Goal: Communication & Community: Share content

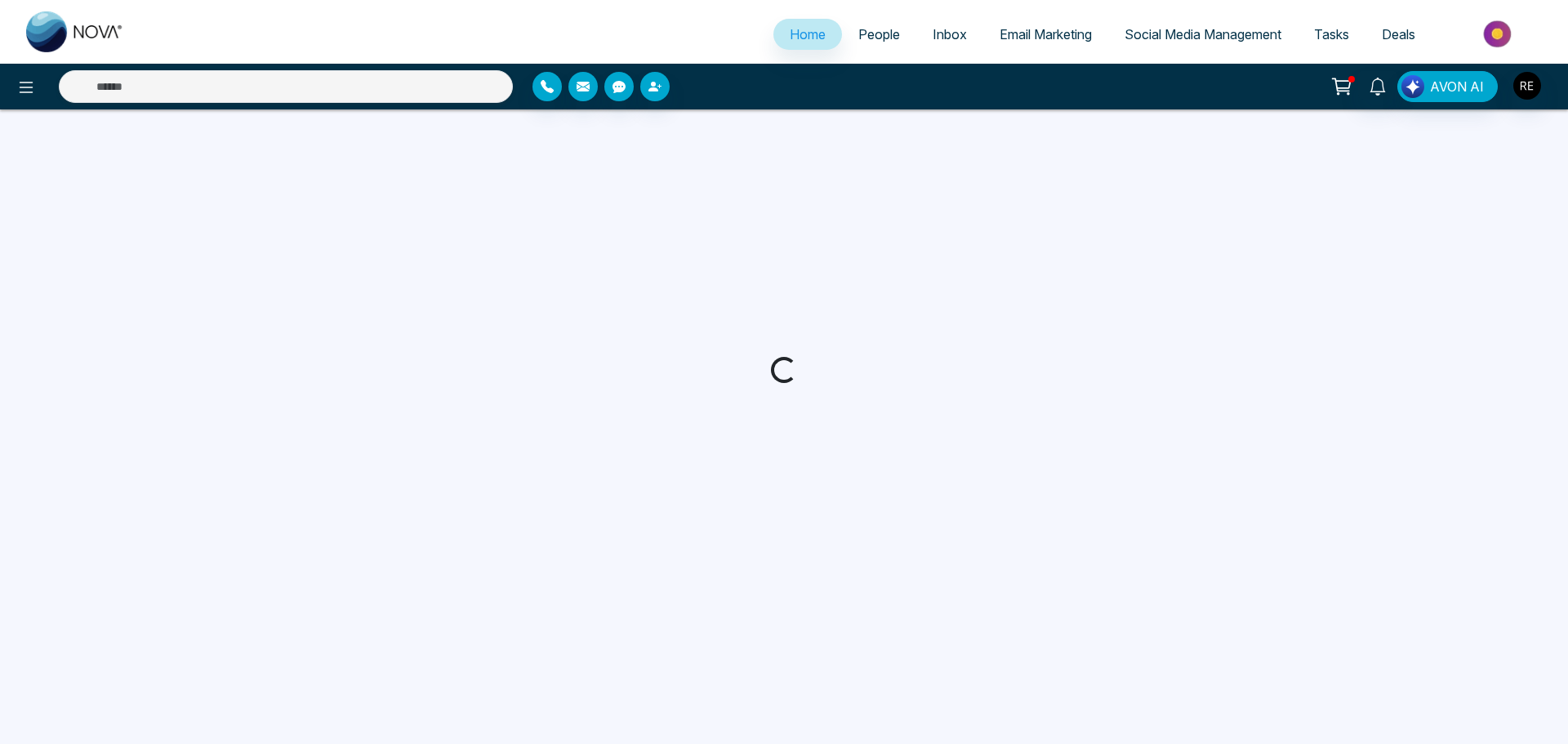
select select "*"
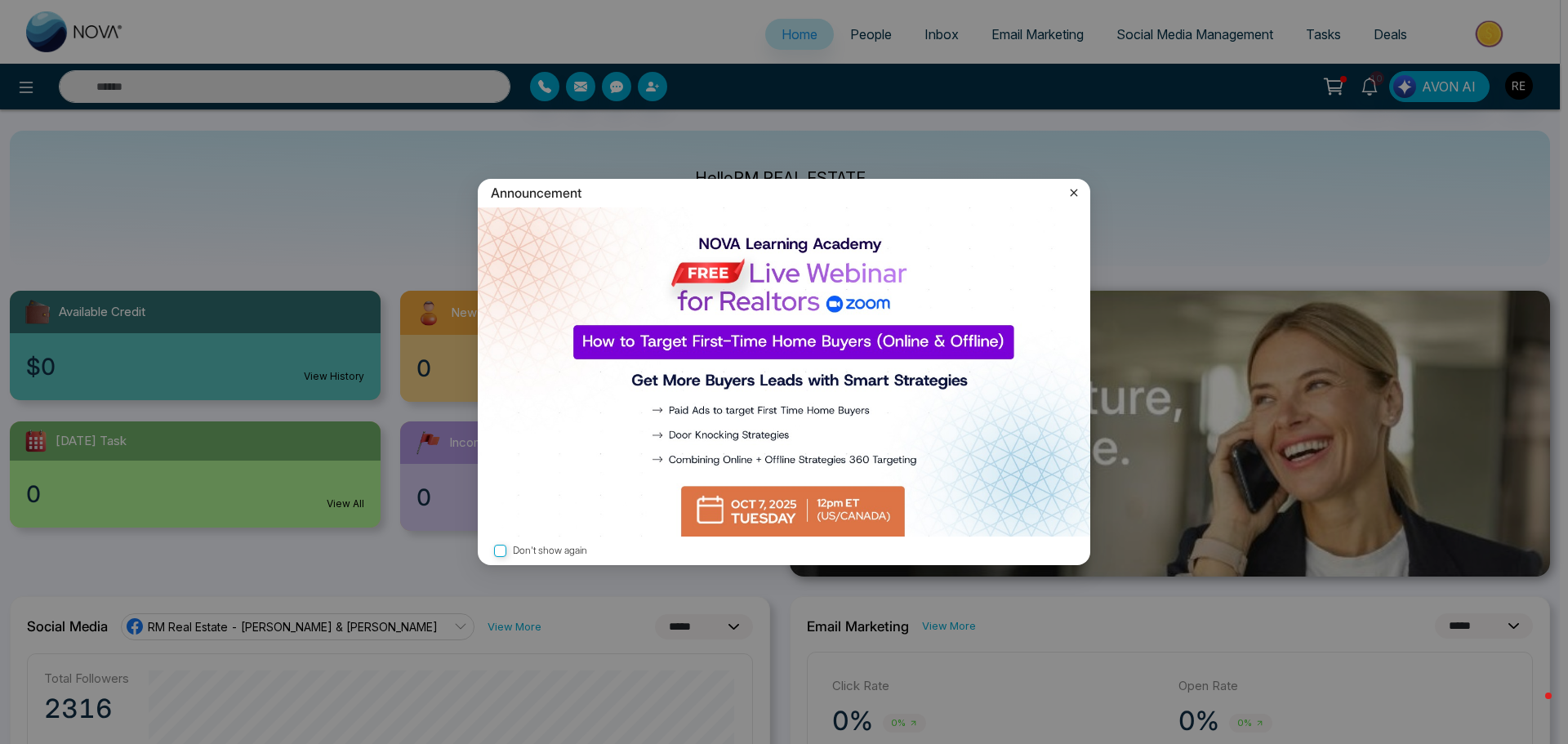
click at [1079, 197] on icon at bounding box center [1073, 192] width 16 height 16
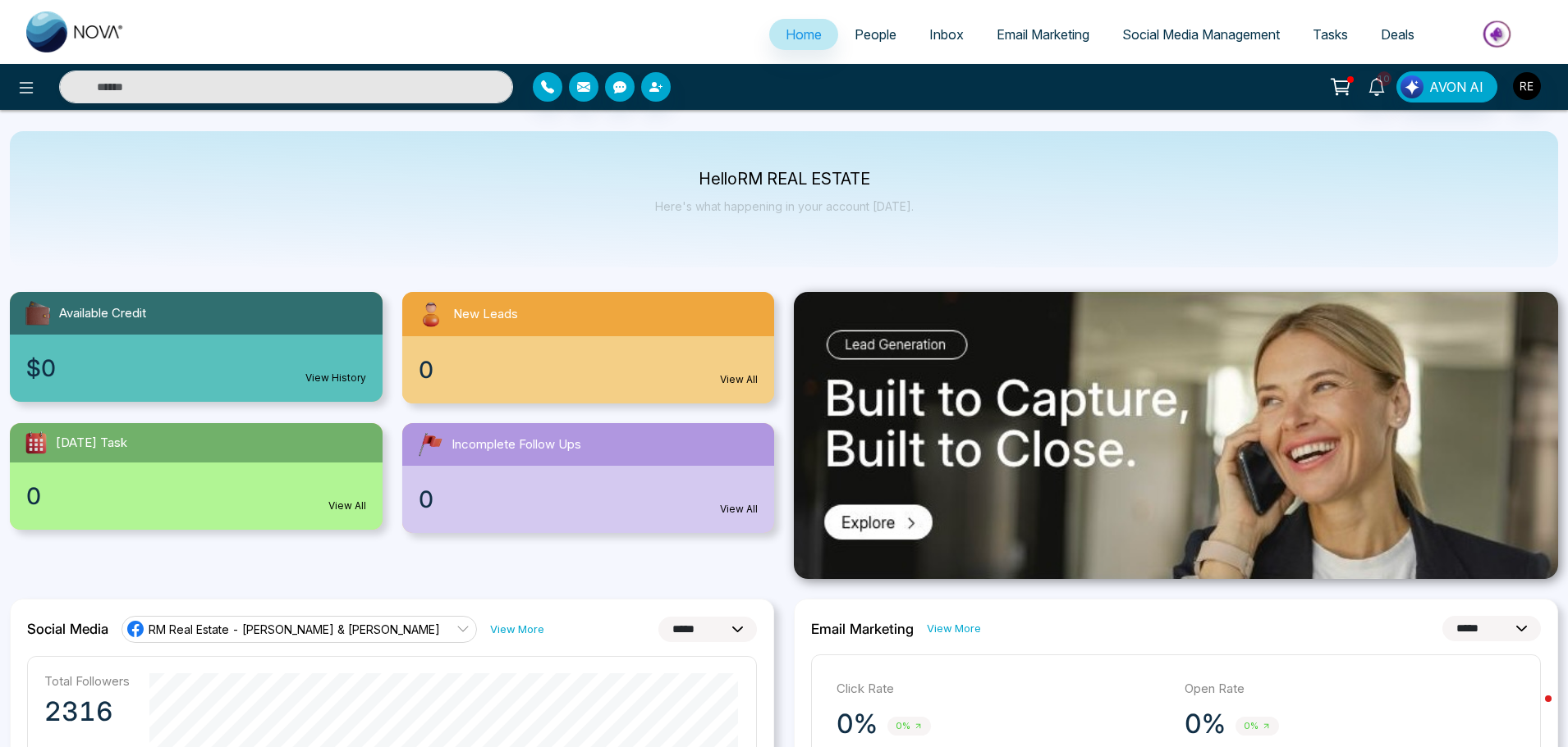
click at [1141, 30] on span "Social Media Management" at bounding box center [1201, 34] width 158 height 16
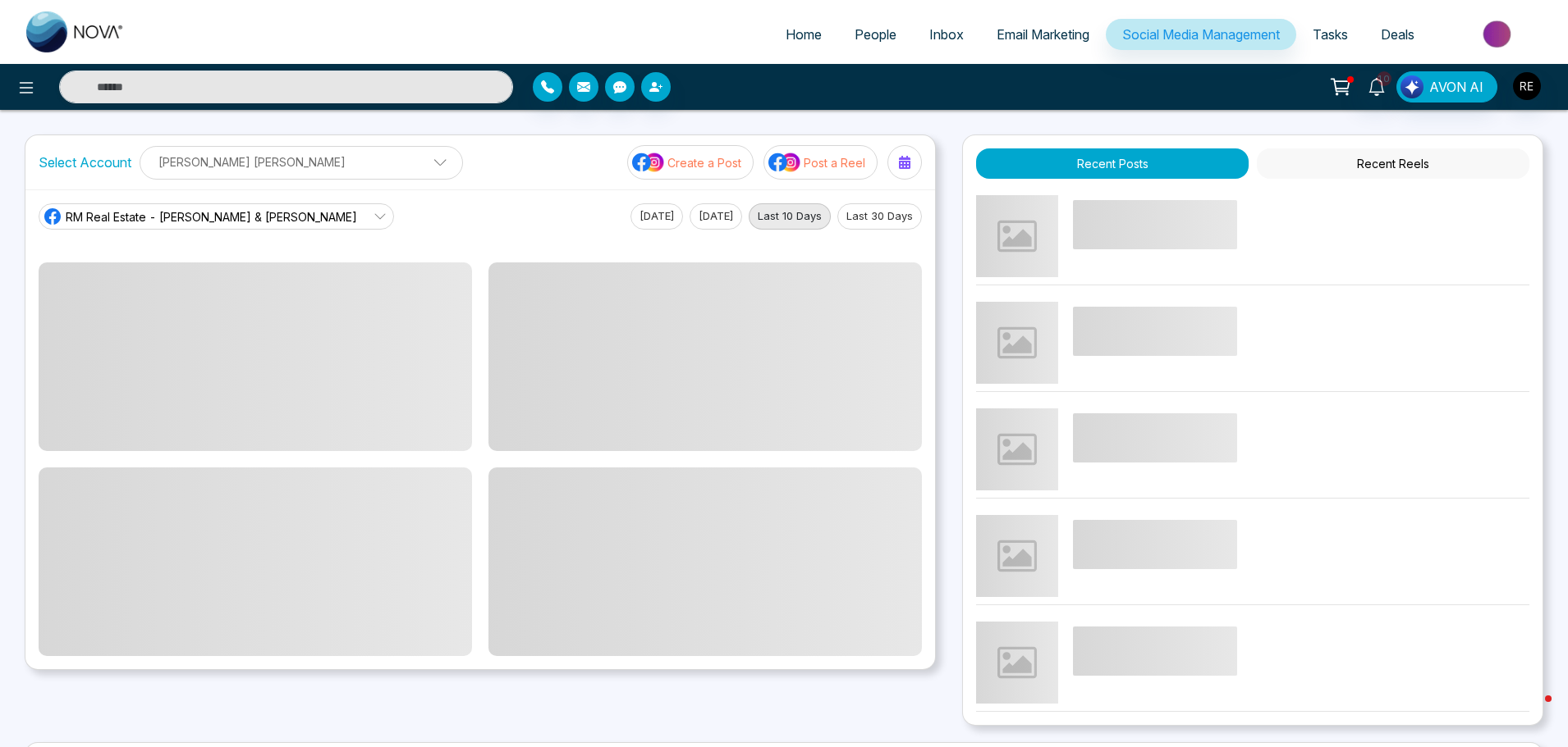
click at [786, 35] on span "Home" at bounding box center [804, 34] width 36 height 16
click at [797, 36] on span "Home" at bounding box center [804, 34] width 36 height 16
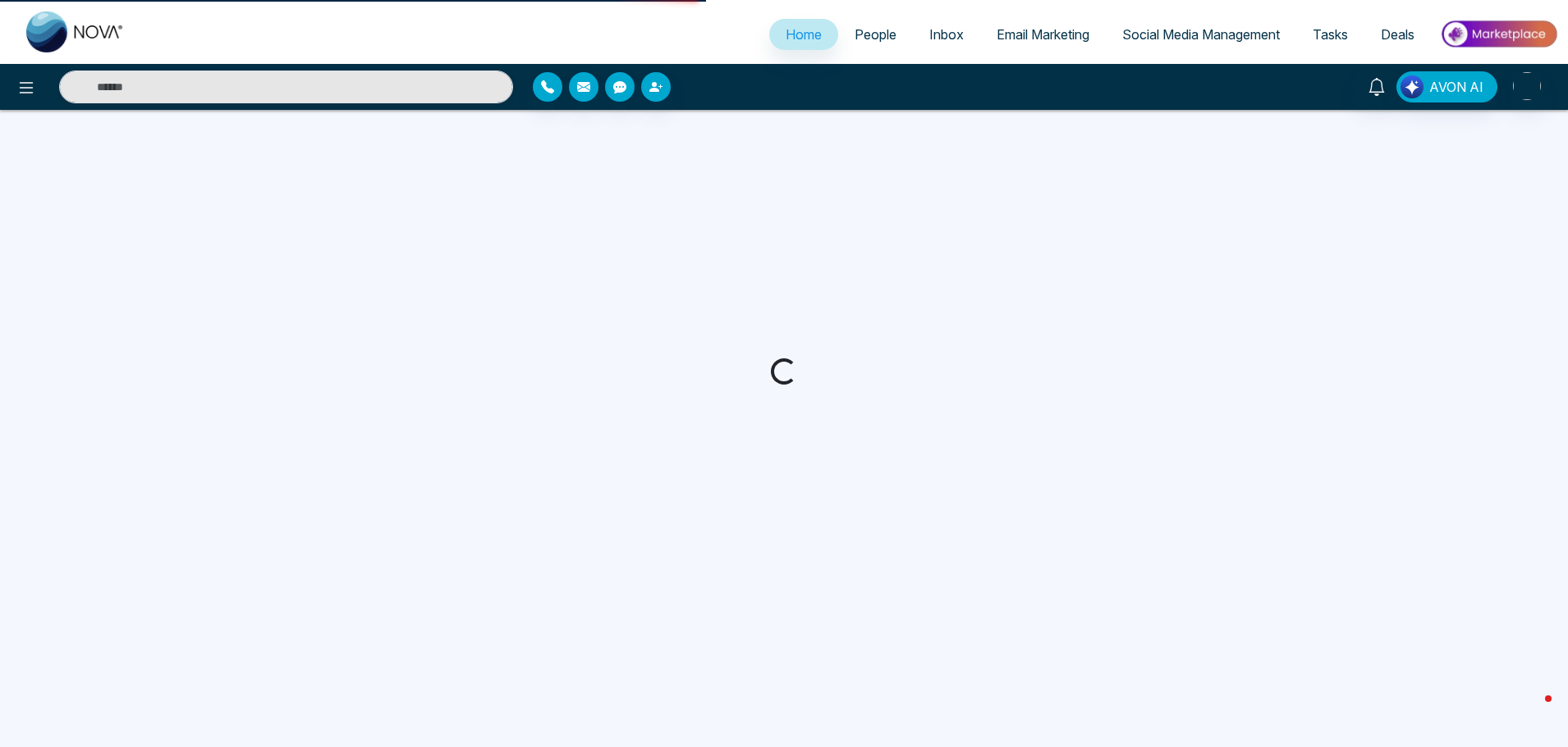
select select "*"
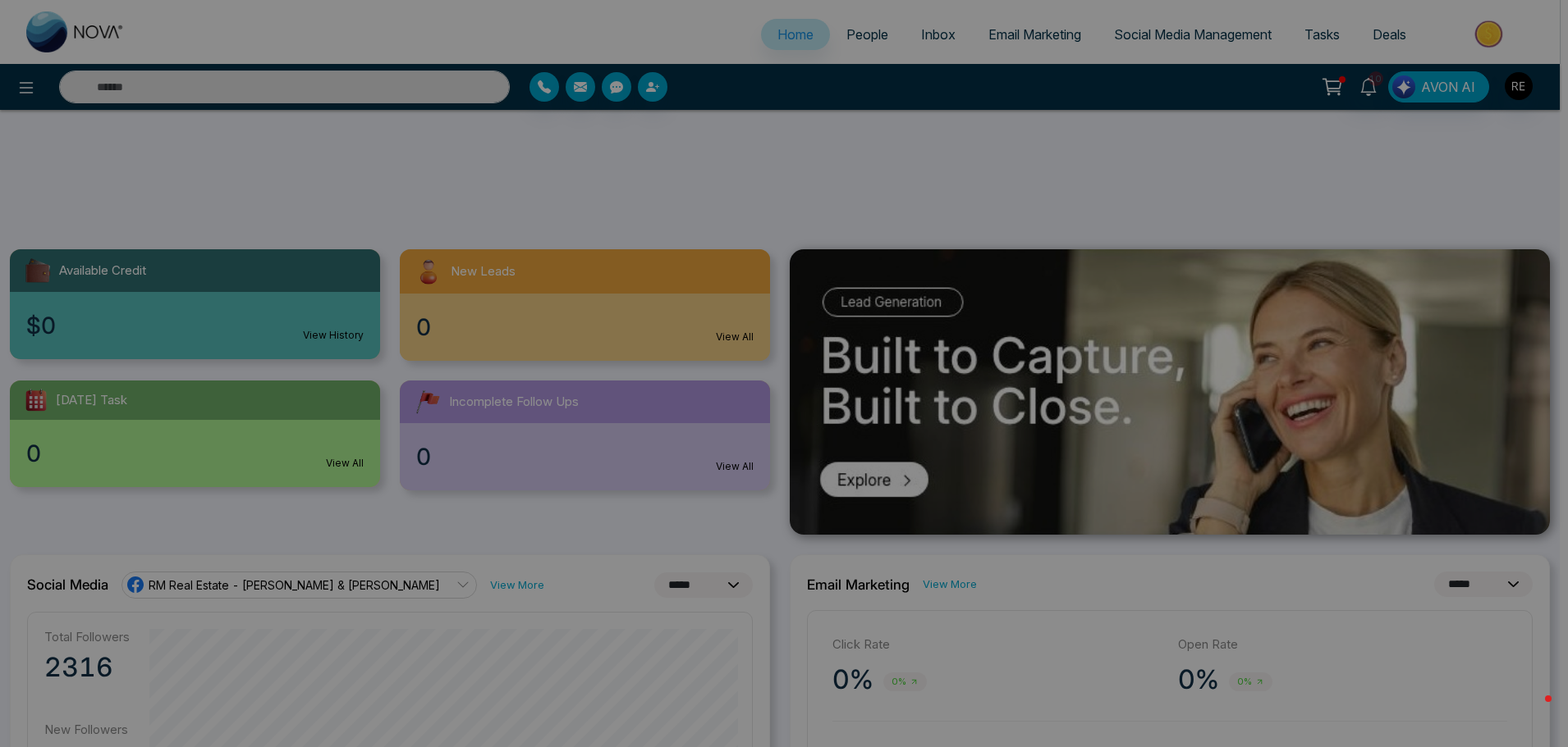
scroll to position [411, 0]
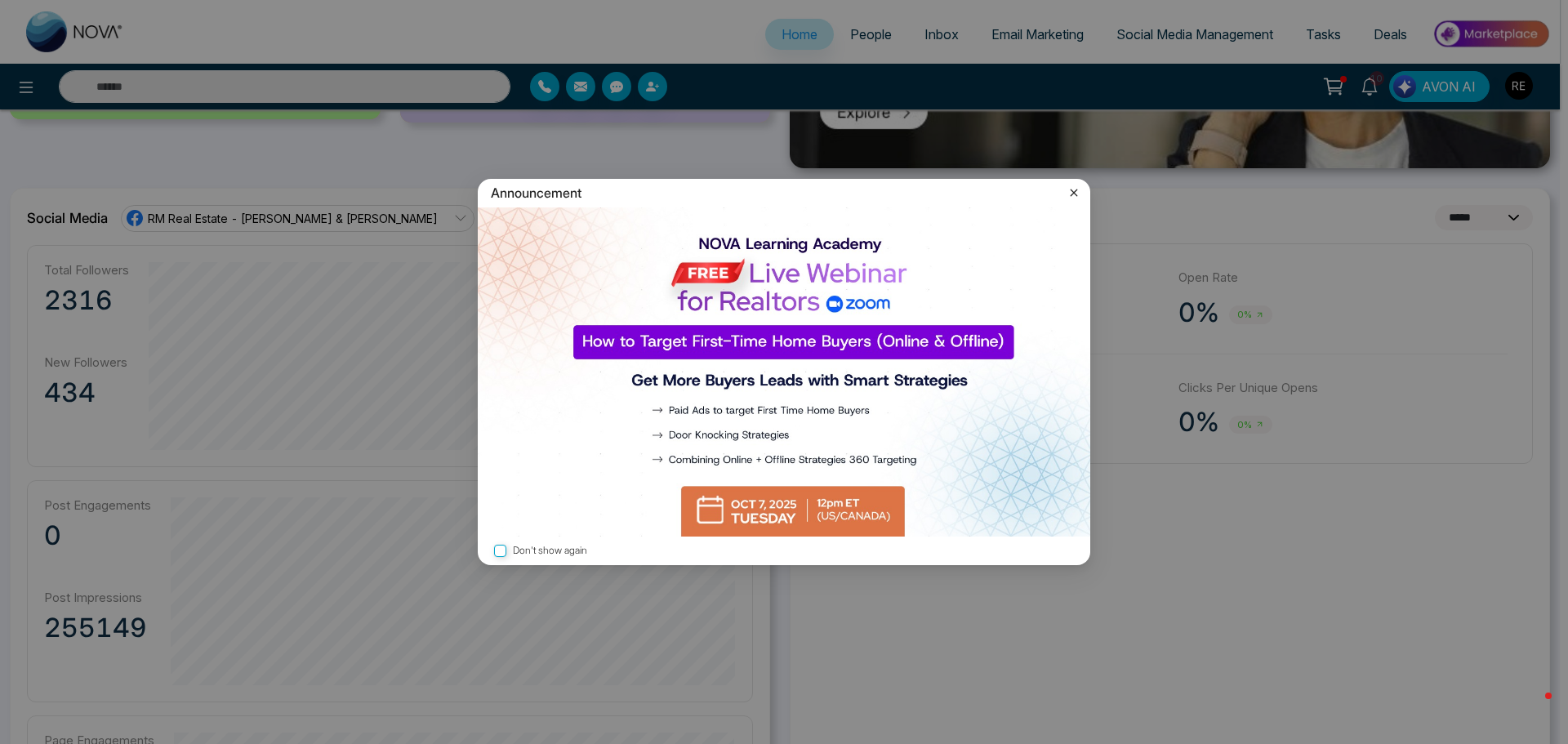
drag, startPoint x: 1069, startPoint y: 191, endPoint x: 985, endPoint y: 300, distance: 137.6
click at [1069, 191] on icon at bounding box center [1073, 192] width 16 height 16
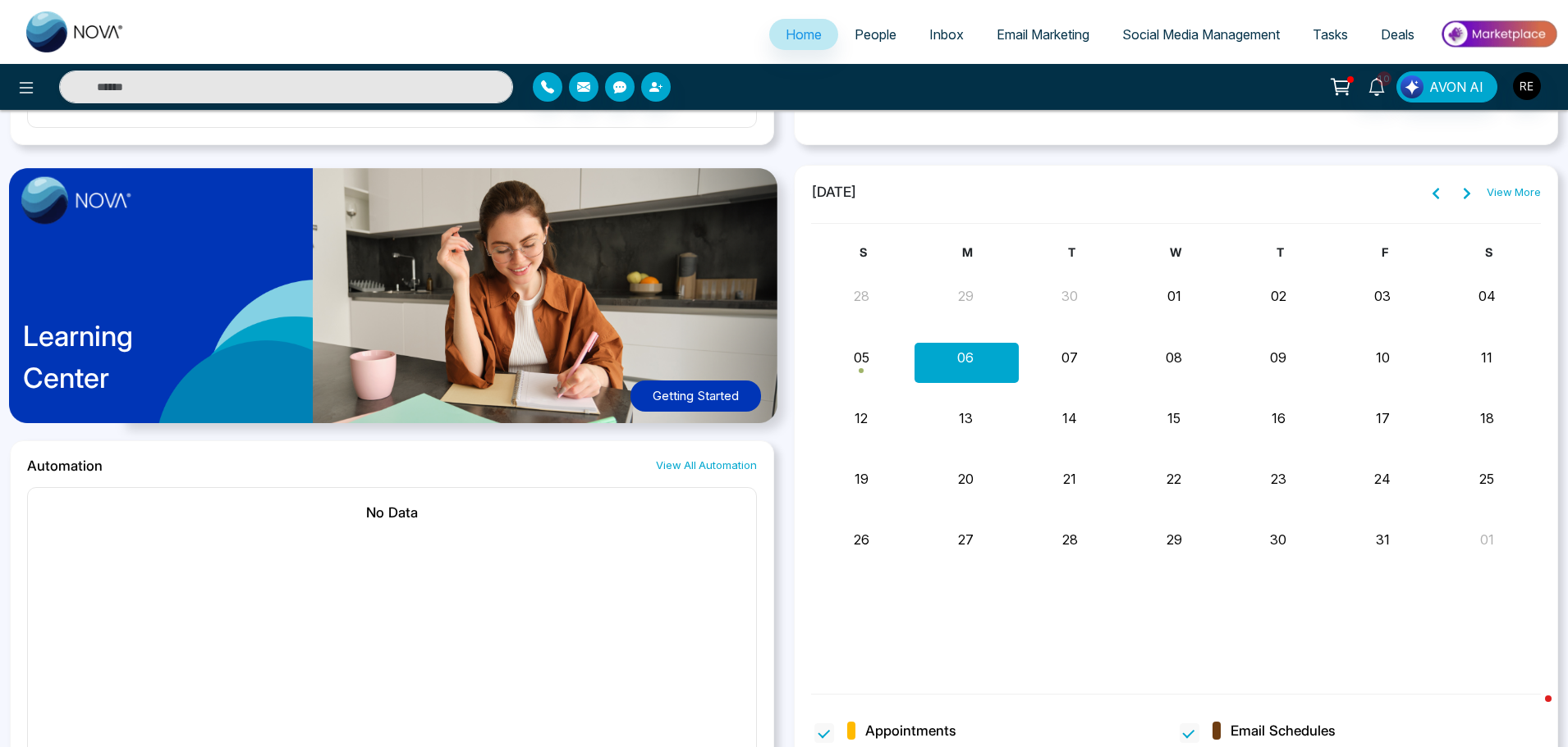
scroll to position [1231, 0]
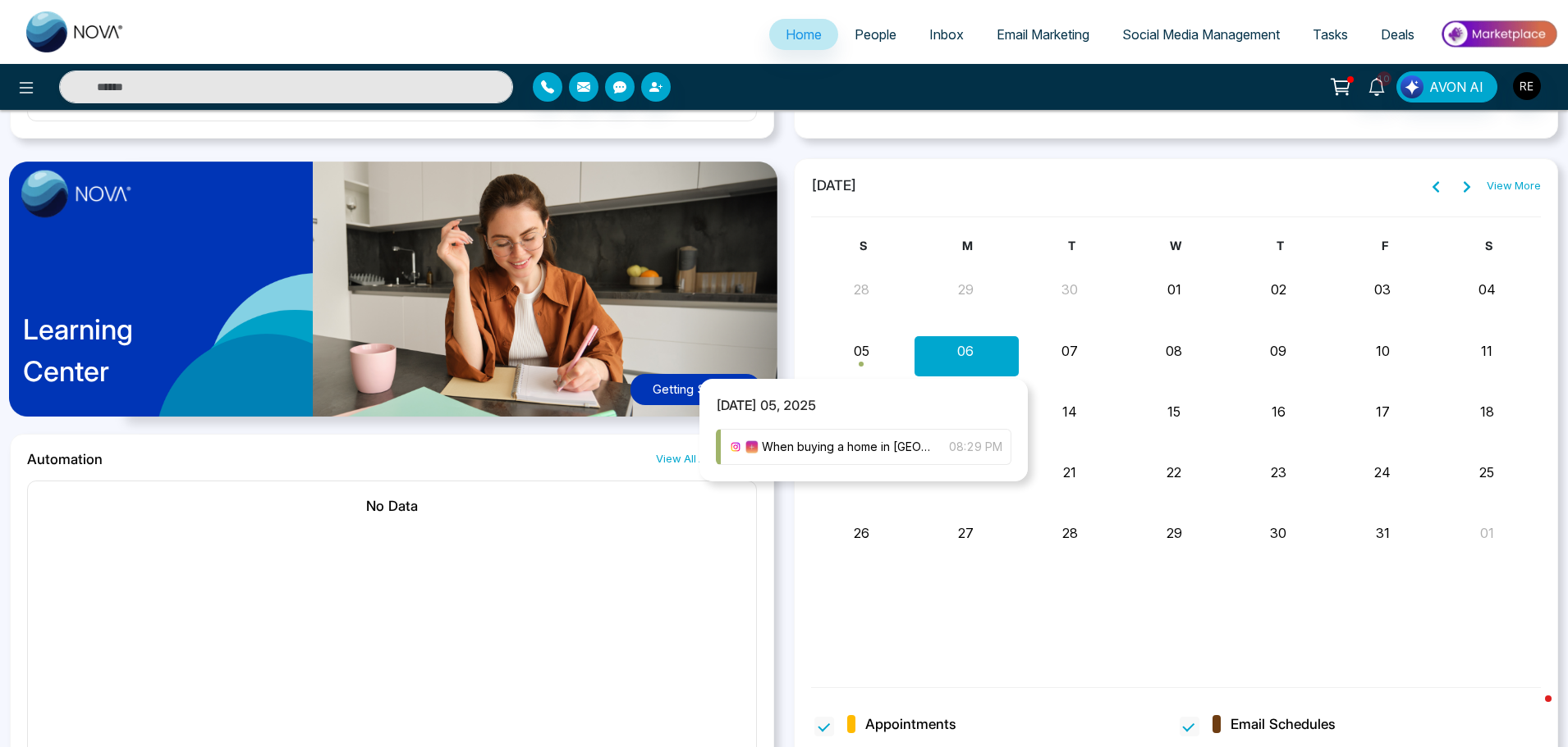
click at [870, 366] on div "Month View" at bounding box center [863, 356] width 104 height 39
click at [812, 454] on span "When buying a home in [GEOGRAPHIC_DATA], it’s easy to assume everything you see…" at bounding box center [847, 446] width 171 height 18
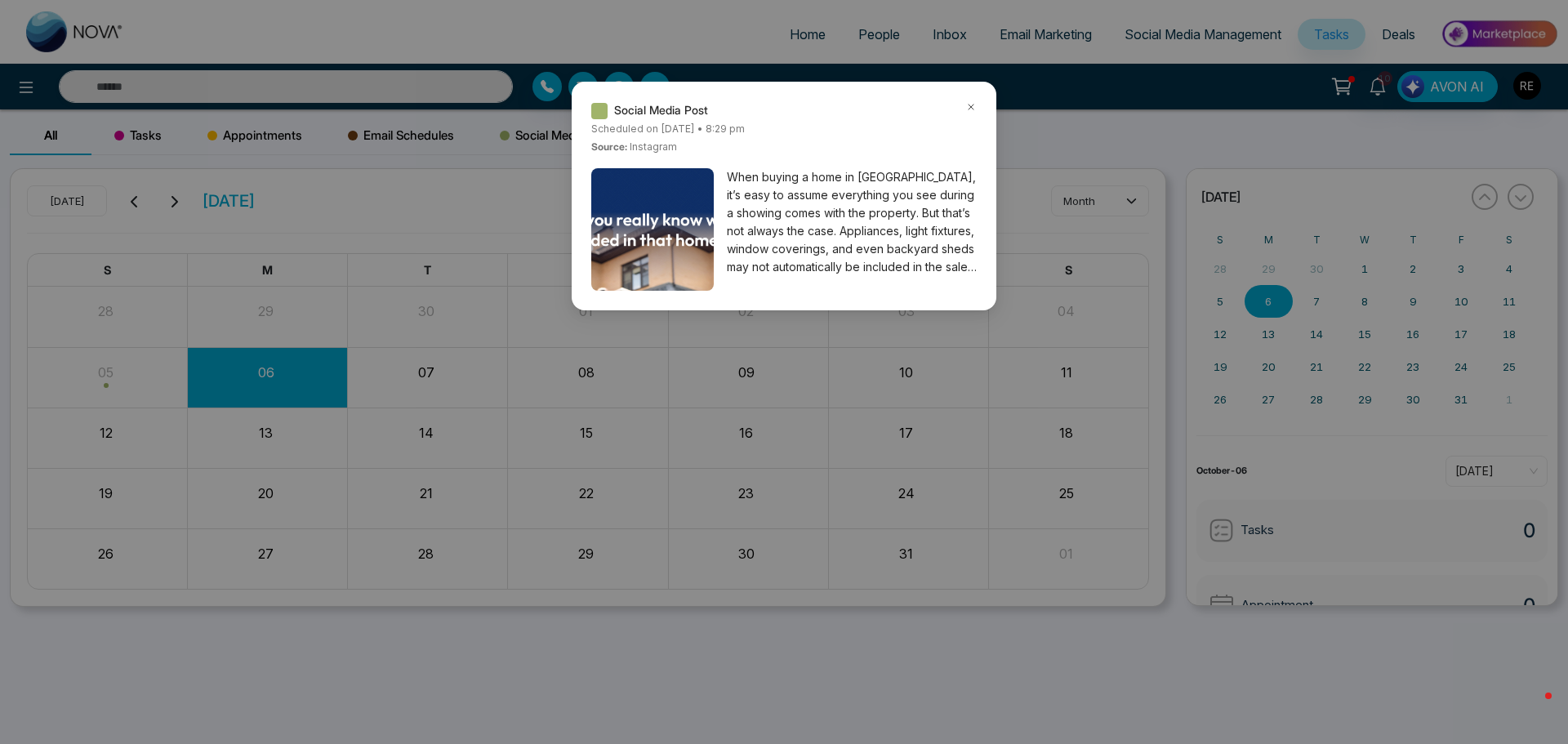
click at [971, 106] on icon at bounding box center [971, 107] width 11 height 11
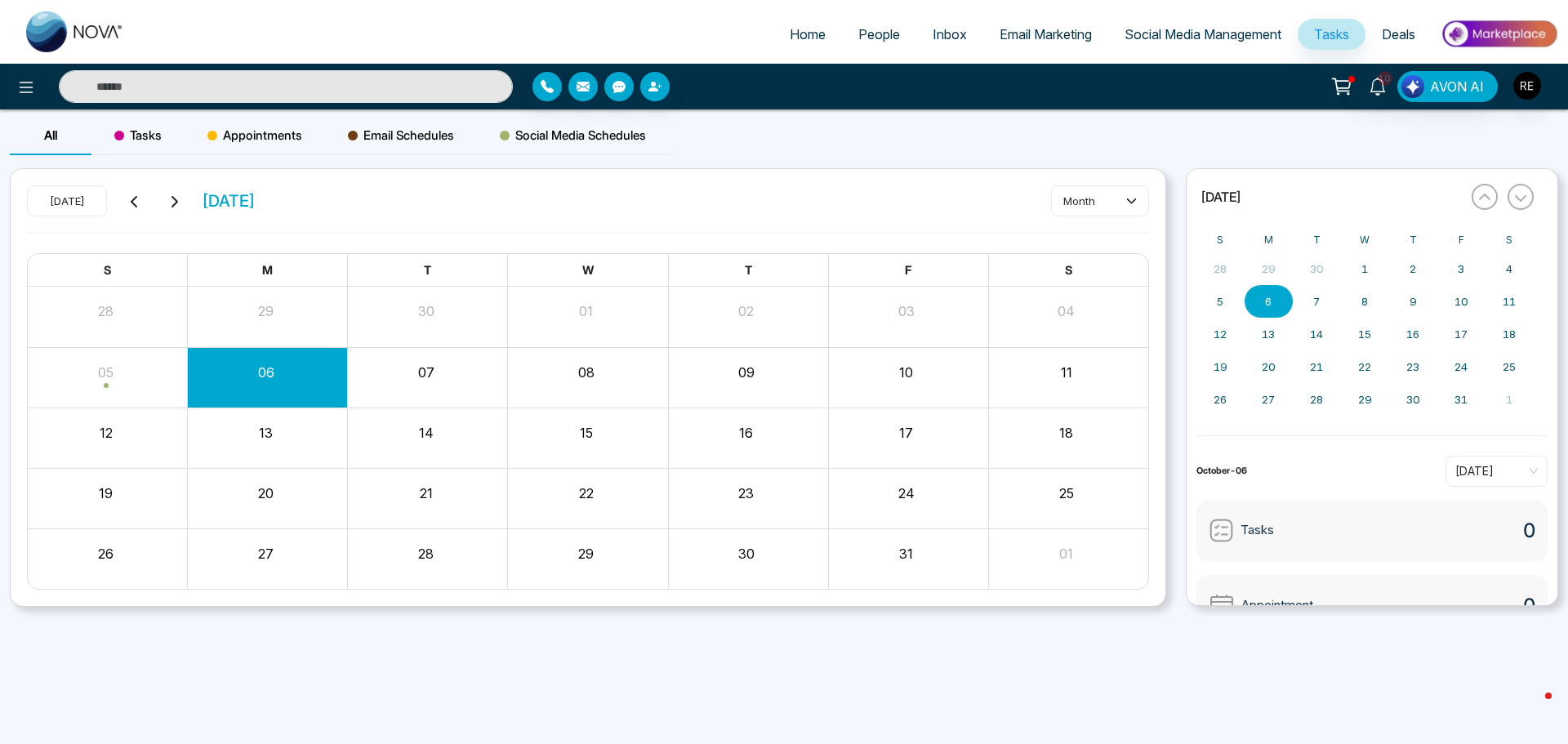
click at [1157, 34] on span "Social Media Management" at bounding box center [1203, 34] width 157 height 16
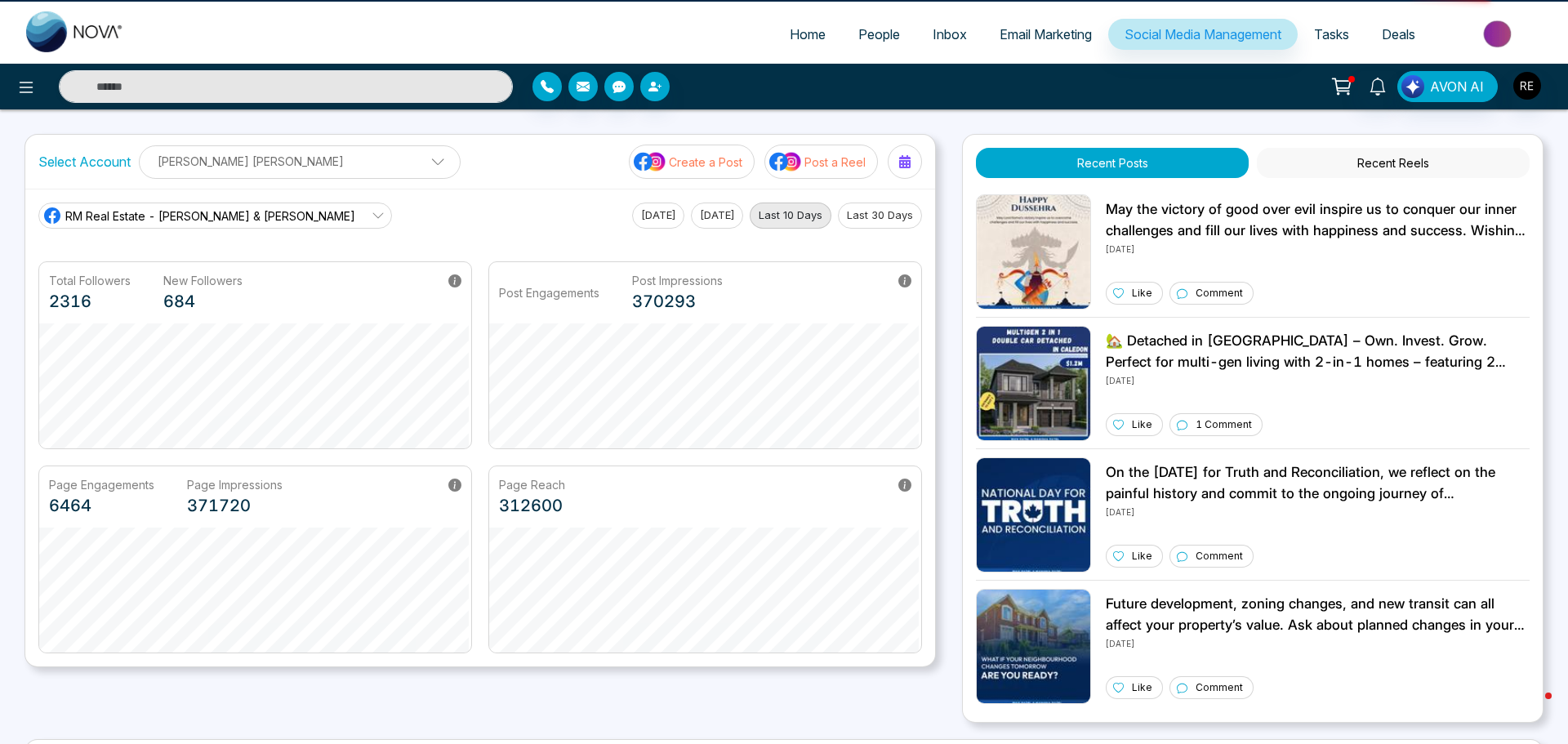
click at [679, 168] on p "Create a Post" at bounding box center [705, 162] width 74 height 17
click at [42, 489] on div "Page Engagements 6464 Page Impressions 371720" at bounding box center [255, 497] width 432 height 61
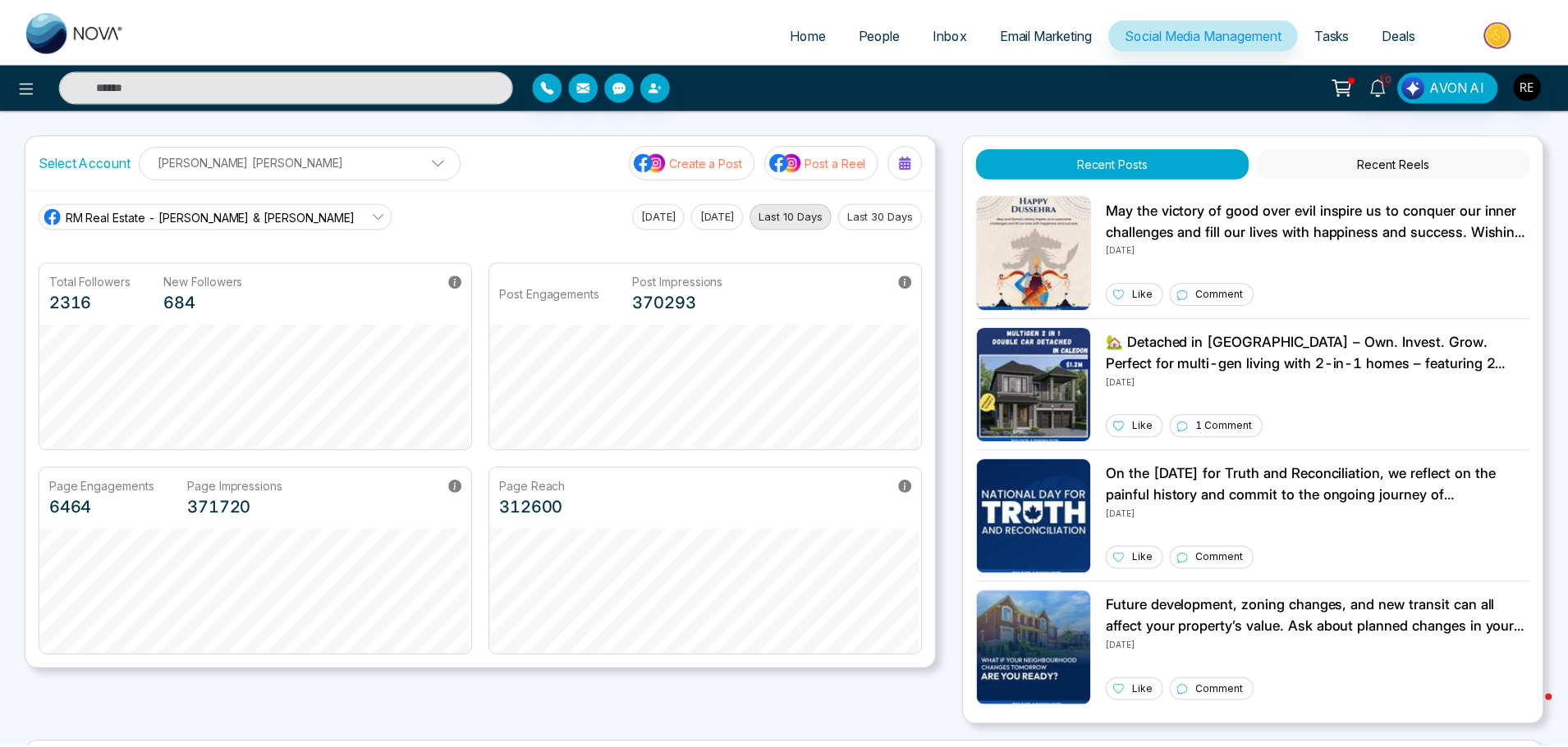
scroll to position [313, 0]
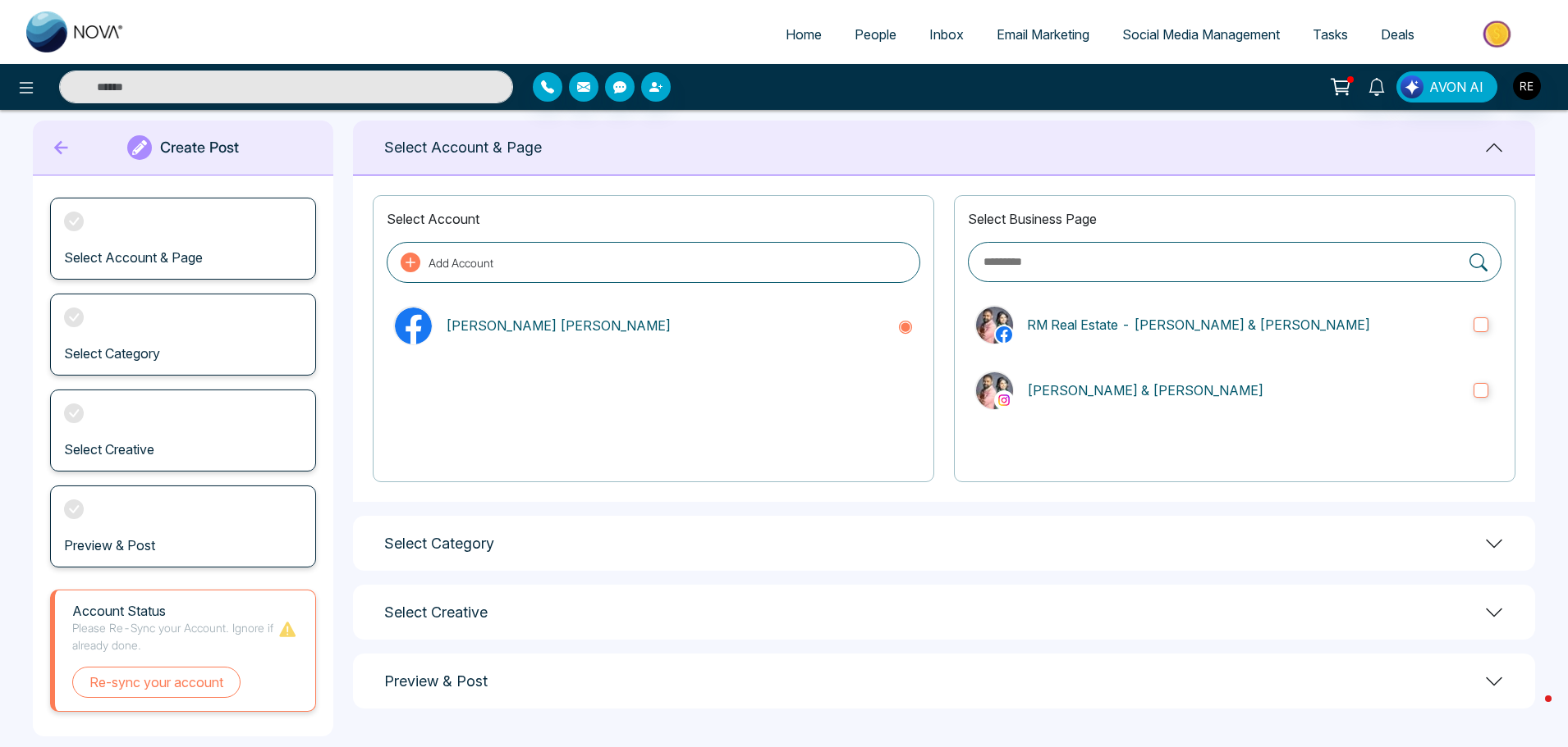
scroll to position [44, 0]
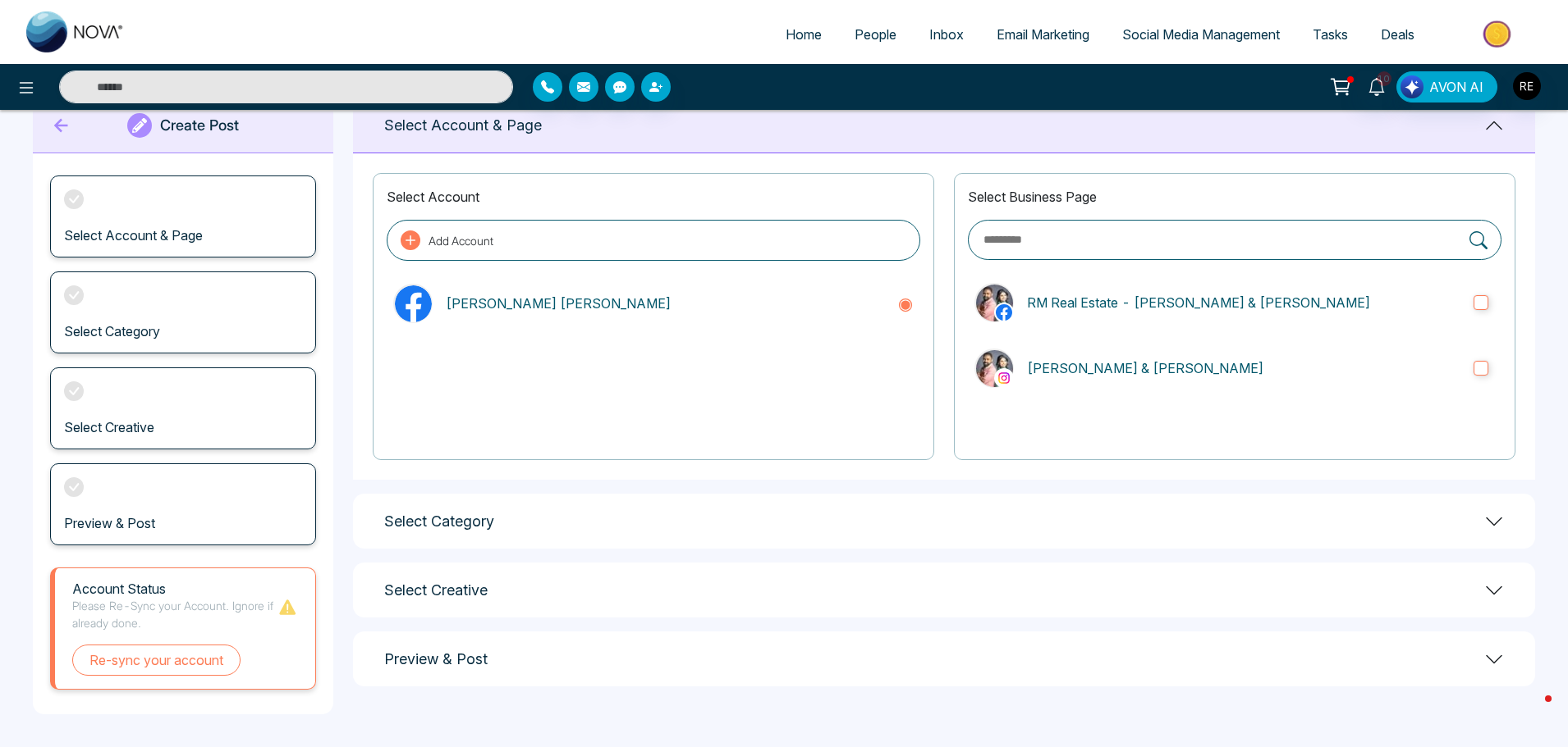
click at [543, 522] on div "Select Category" at bounding box center [943, 521] width 1182 height 54
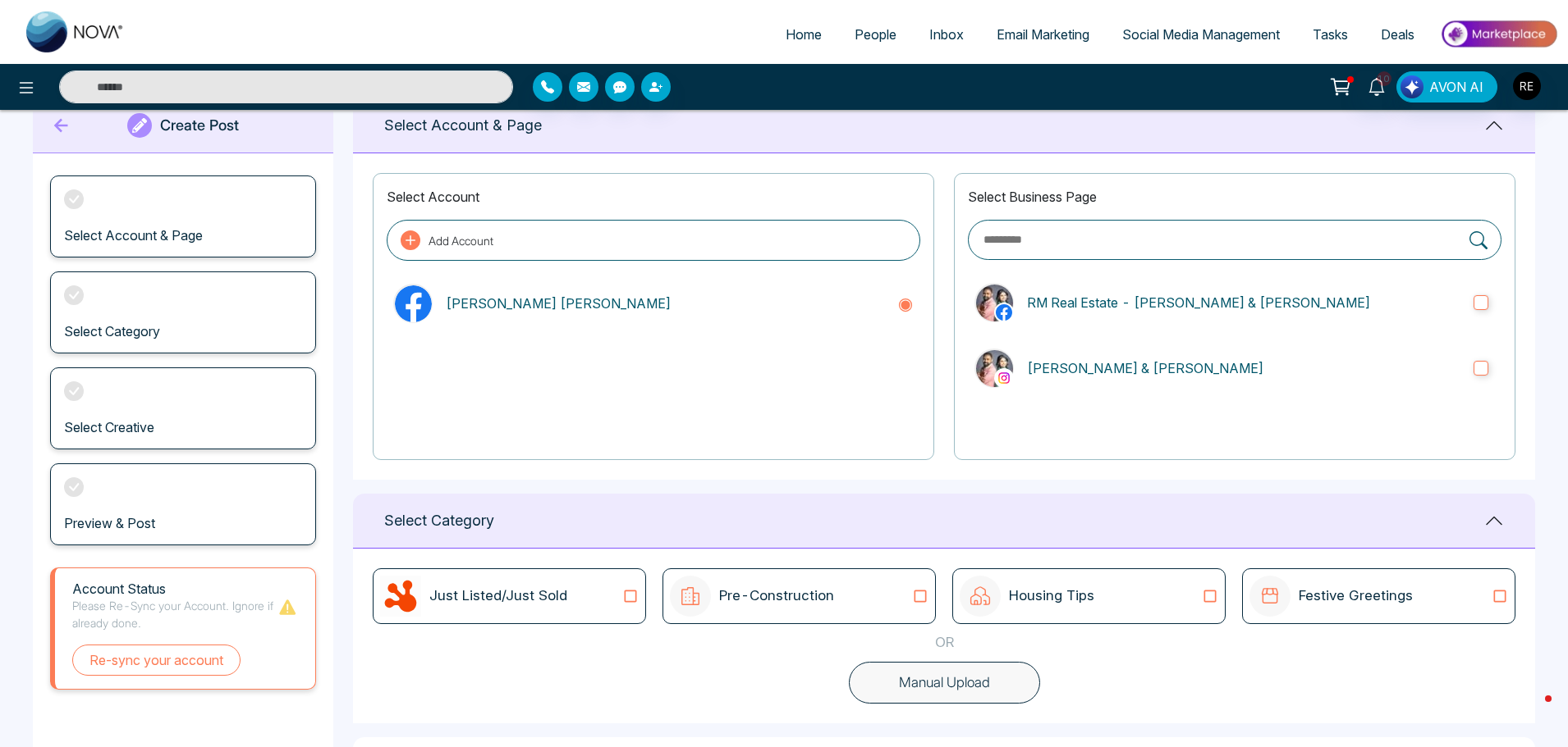
click at [786, 605] on p "Pre-Construction" at bounding box center [776, 596] width 115 height 22
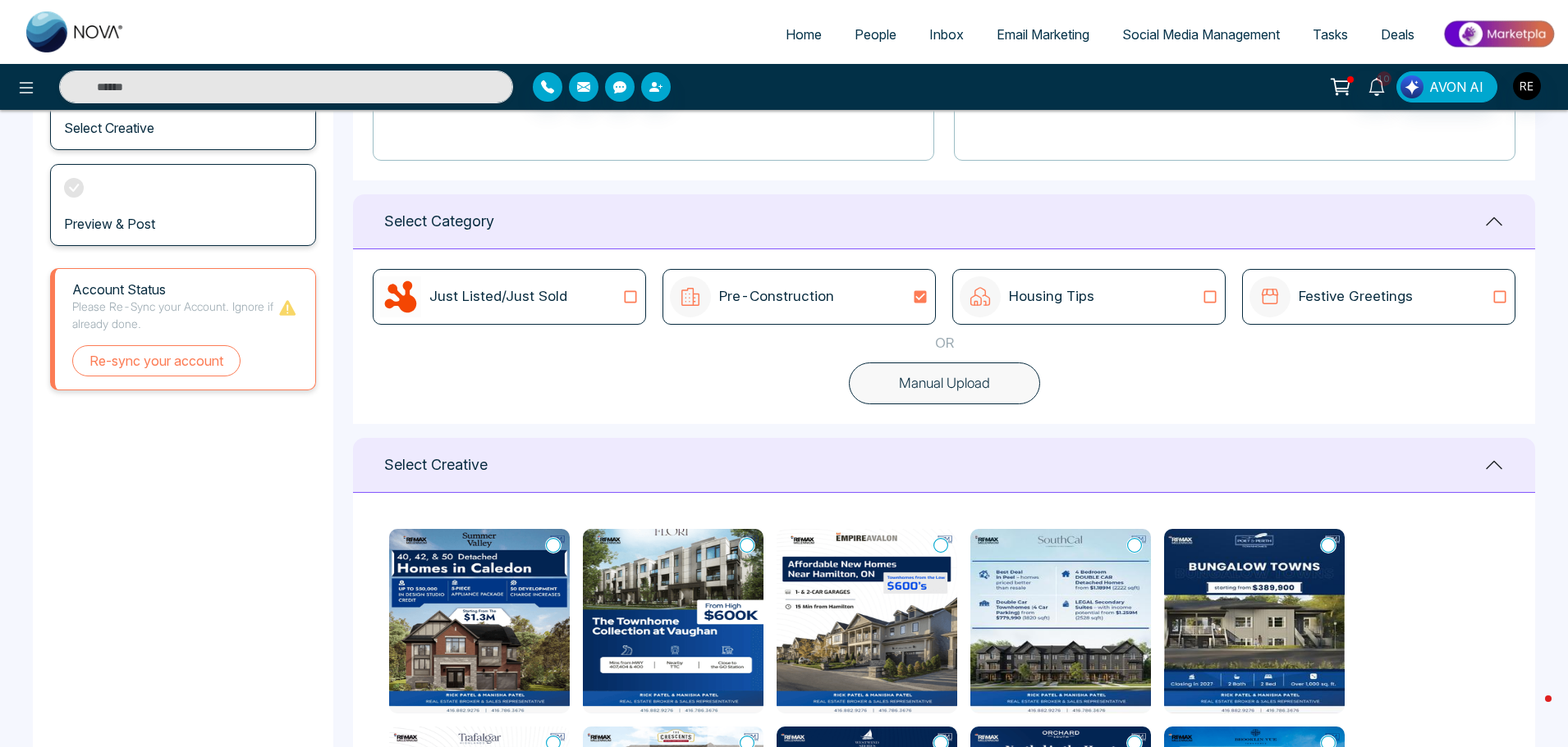
scroll to position [372, 0]
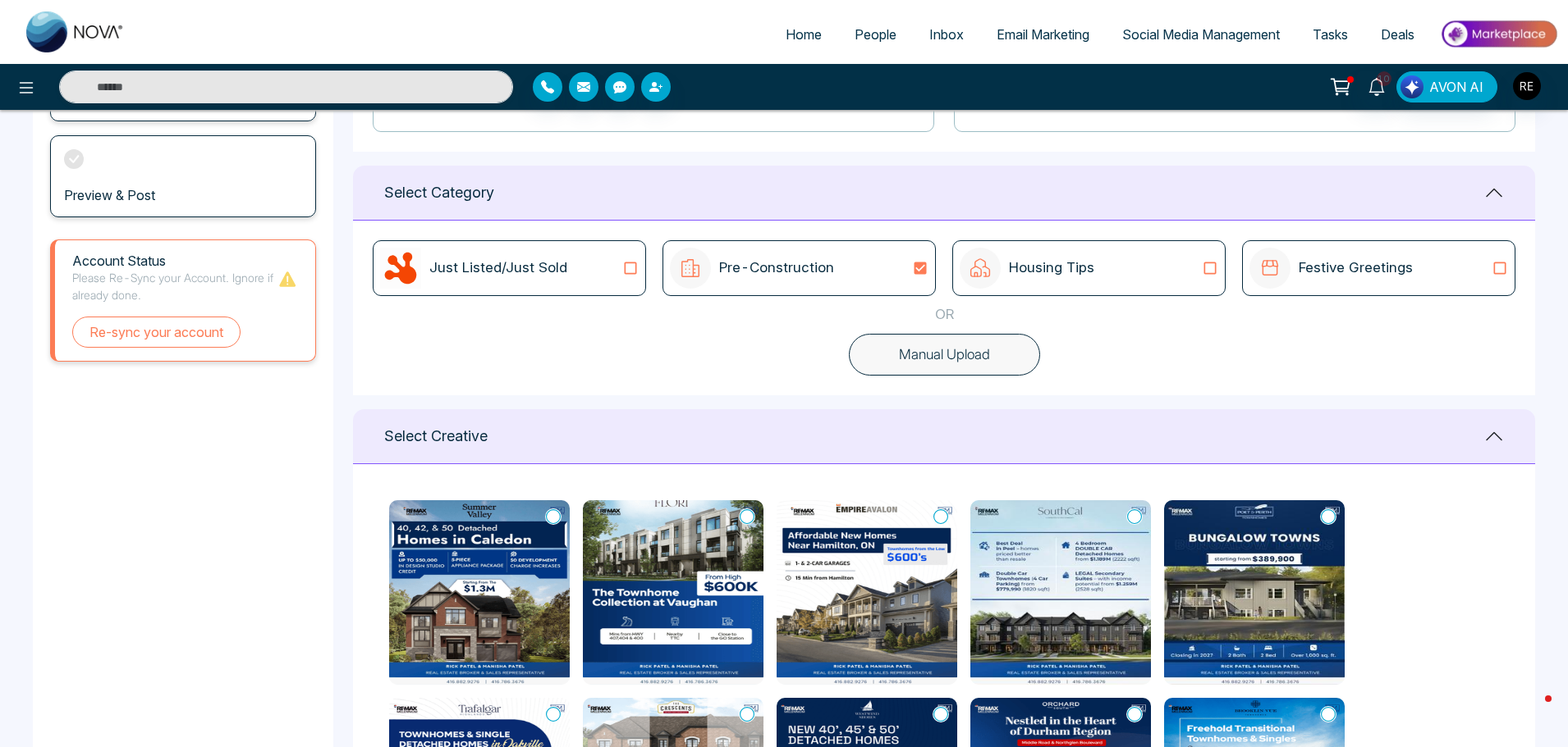
click at [1203, 263] on icon at bounding box center [1210, 268] width 22 height 16
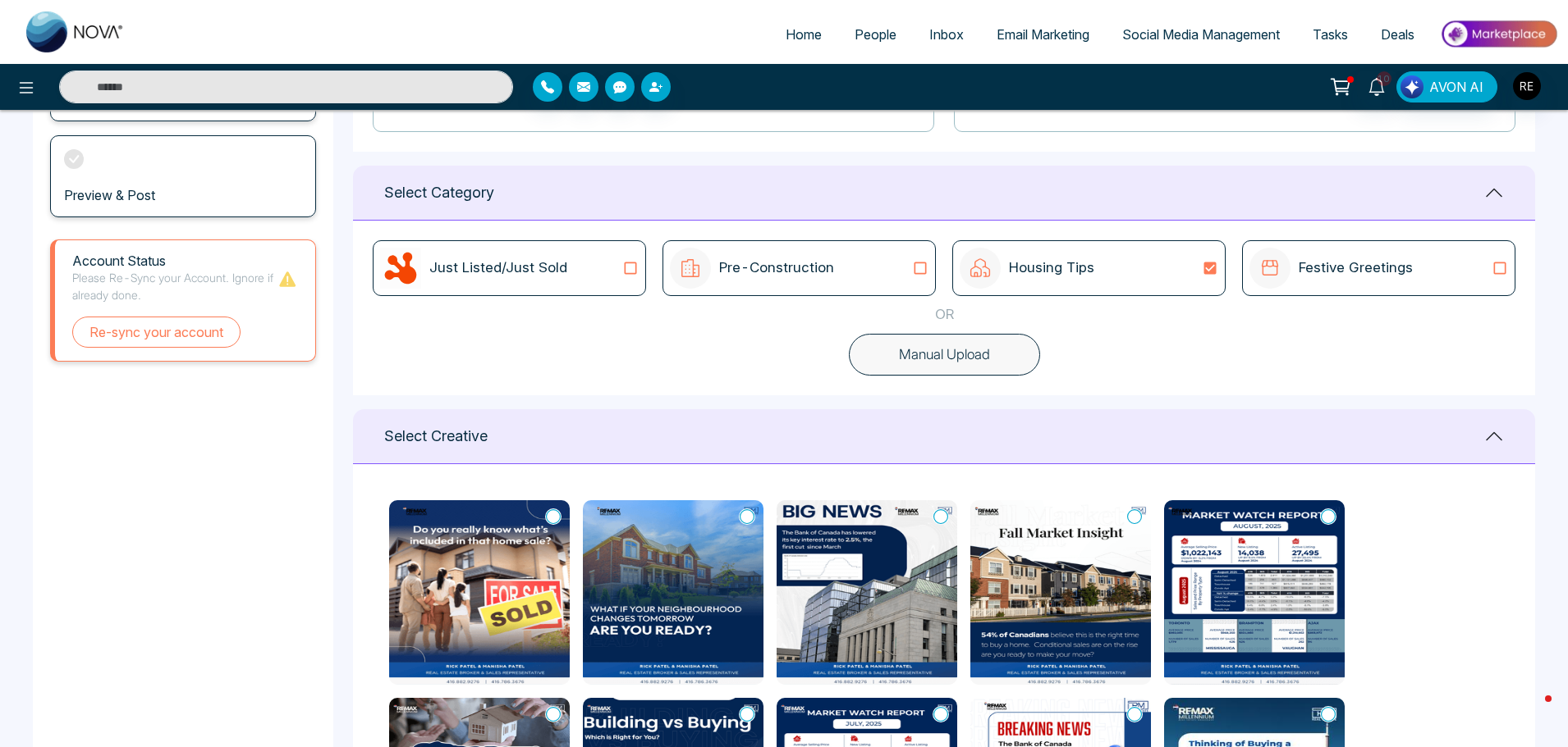
click at [556, 511] on icon at bounding box center [554, 516] width 15 height 16
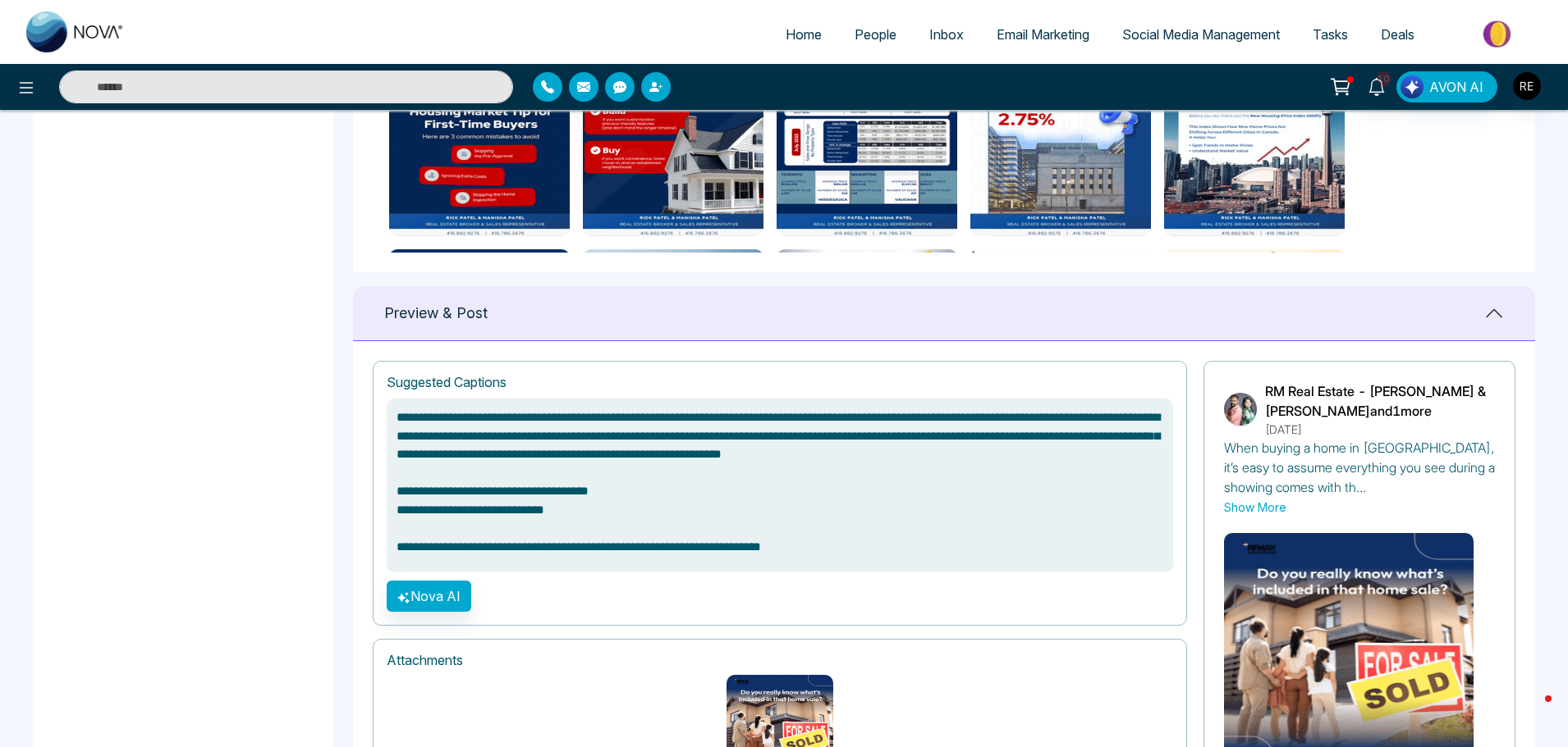
scroll to position [985, 0]
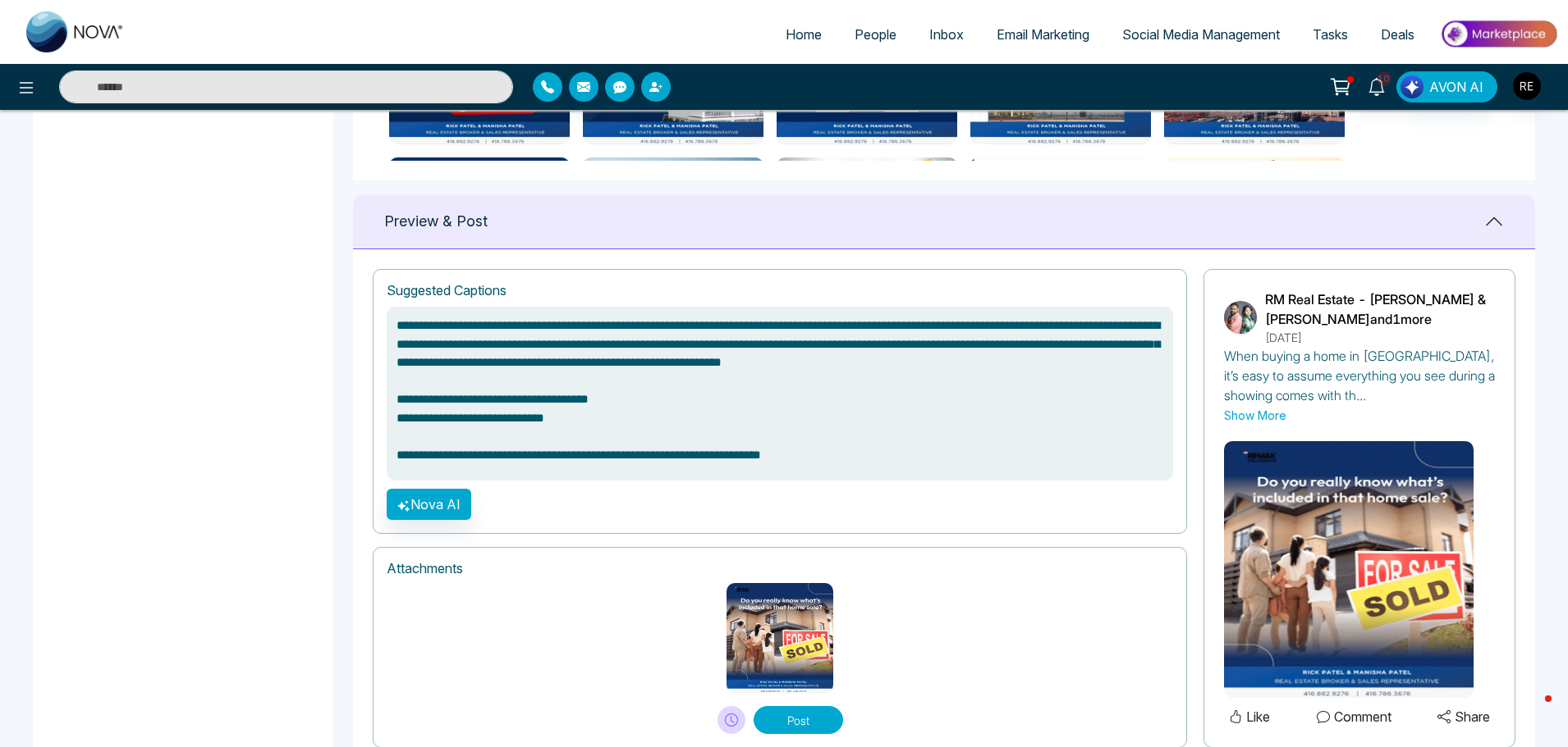
drag, startPoint x: 805, startPoint y: 459, endPoint x: 371, endPoint y: 445, distance: 434.2
click at [371, 445] on div "**********" at bounding box center [943, 508] width 1182 height 519
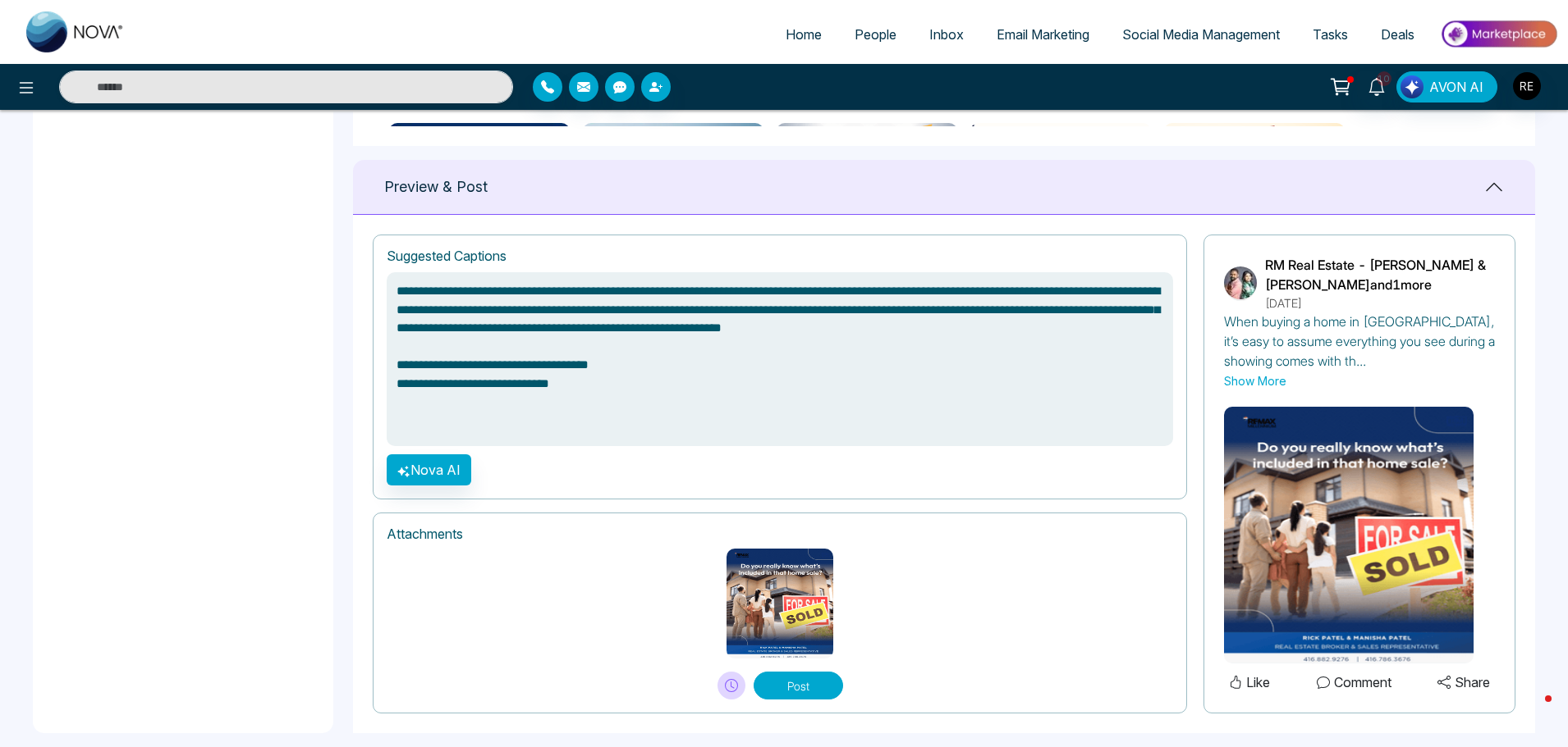
scroll to position [1038, 0]
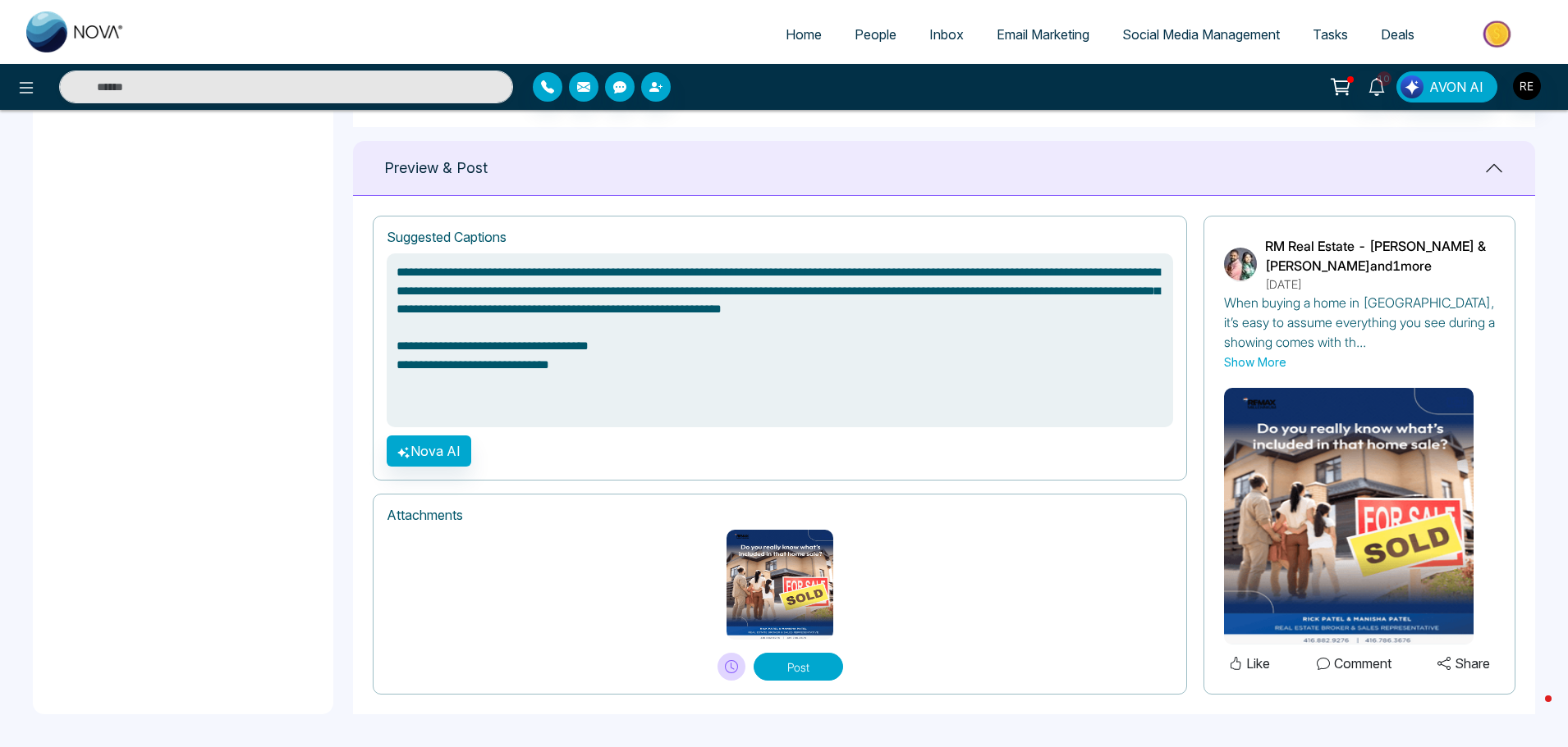
type textarea "**********"
drag, startPoint x: 818, startPoint y: 665, endPoint x: 877, endPoint y: 661, distance: 59.1
click at [818, 664] on button "Post" at bounding box center [798, 667] width 89 height 28
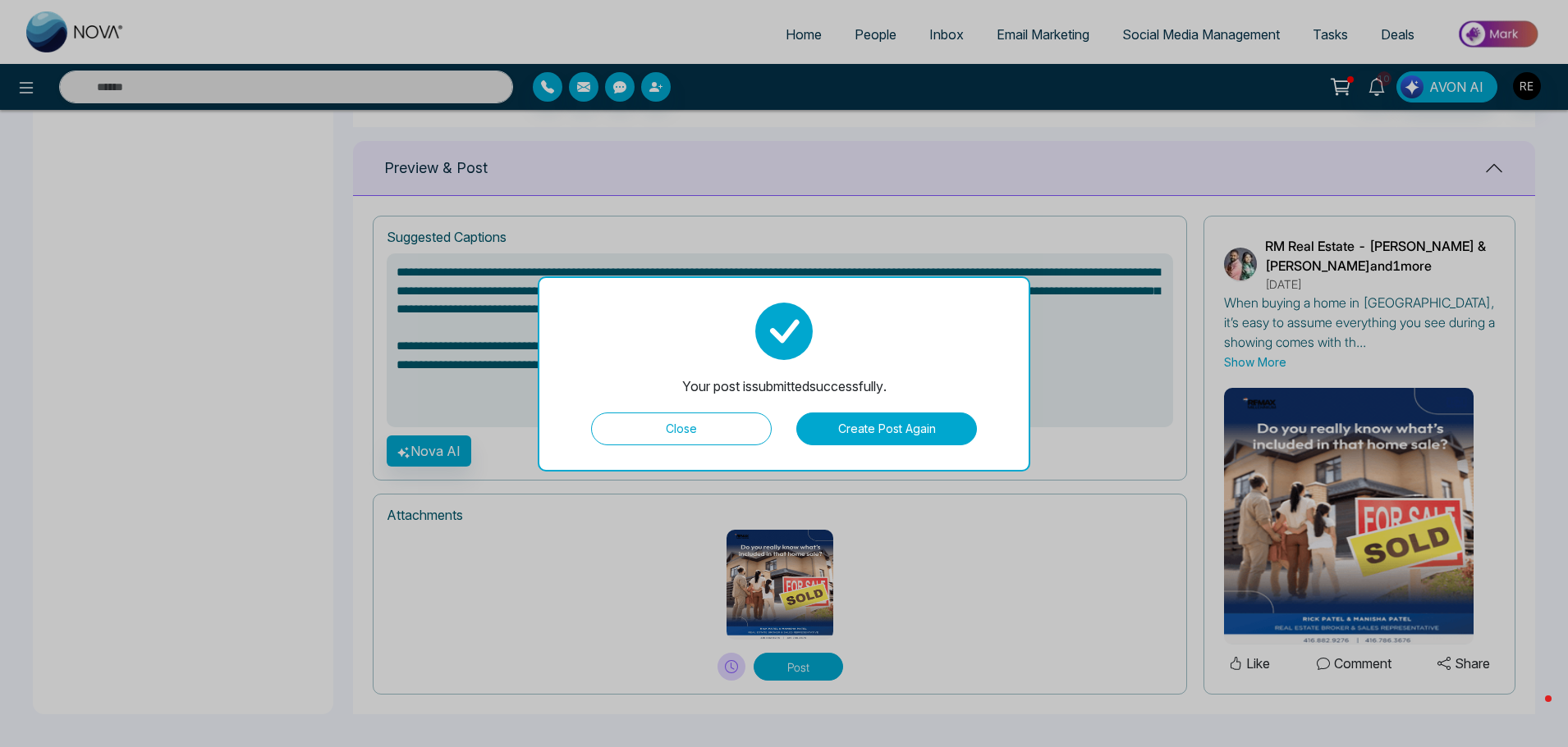
click at [695, 429] on button "Close" at bounding box center [682, 428] width 180 height 33
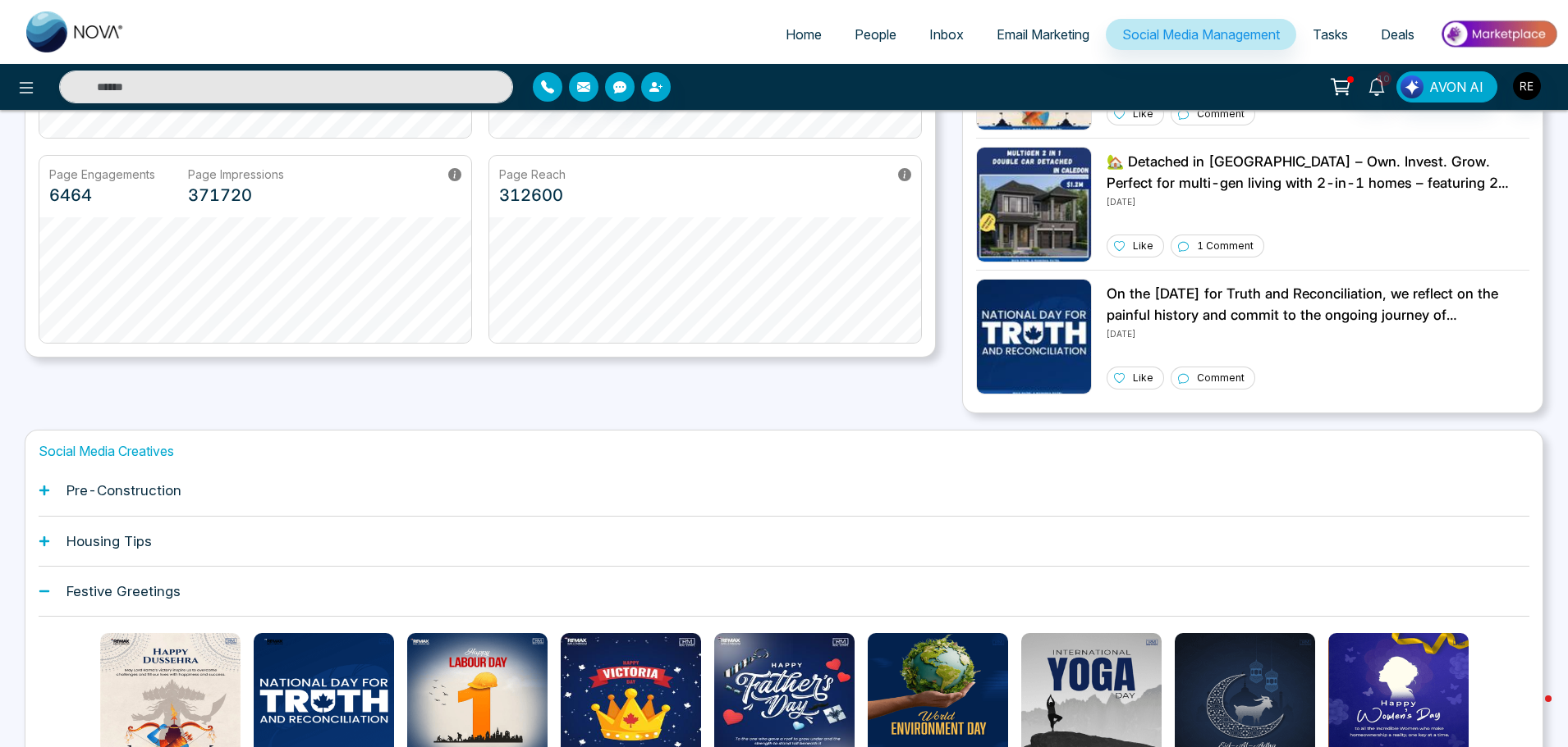
click at [48, 539] on icon at bounding box center [44, 541] width 11 height 11
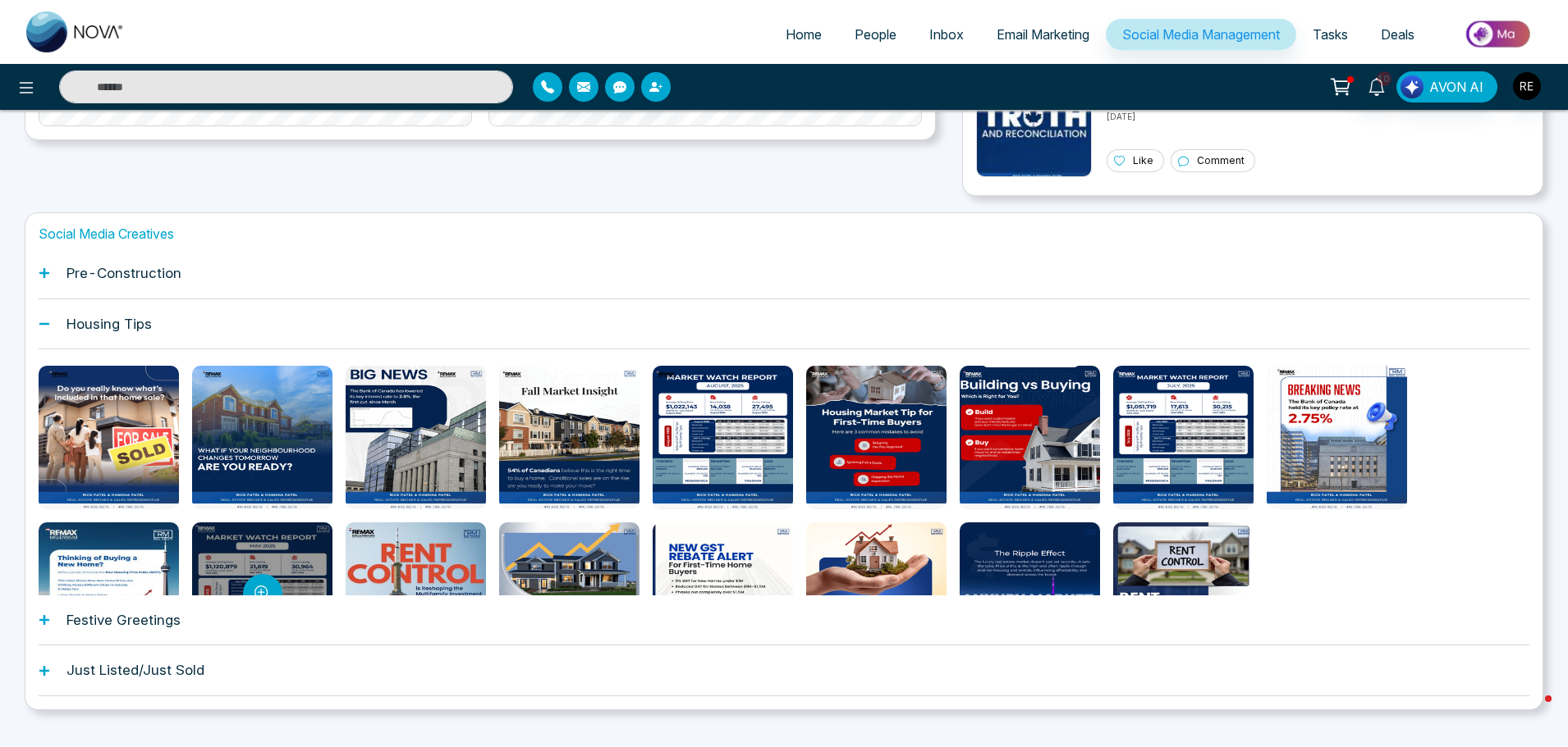
scroll to position [559, 0]
